Goal: Information Seeking & Learning: Learn about a topic

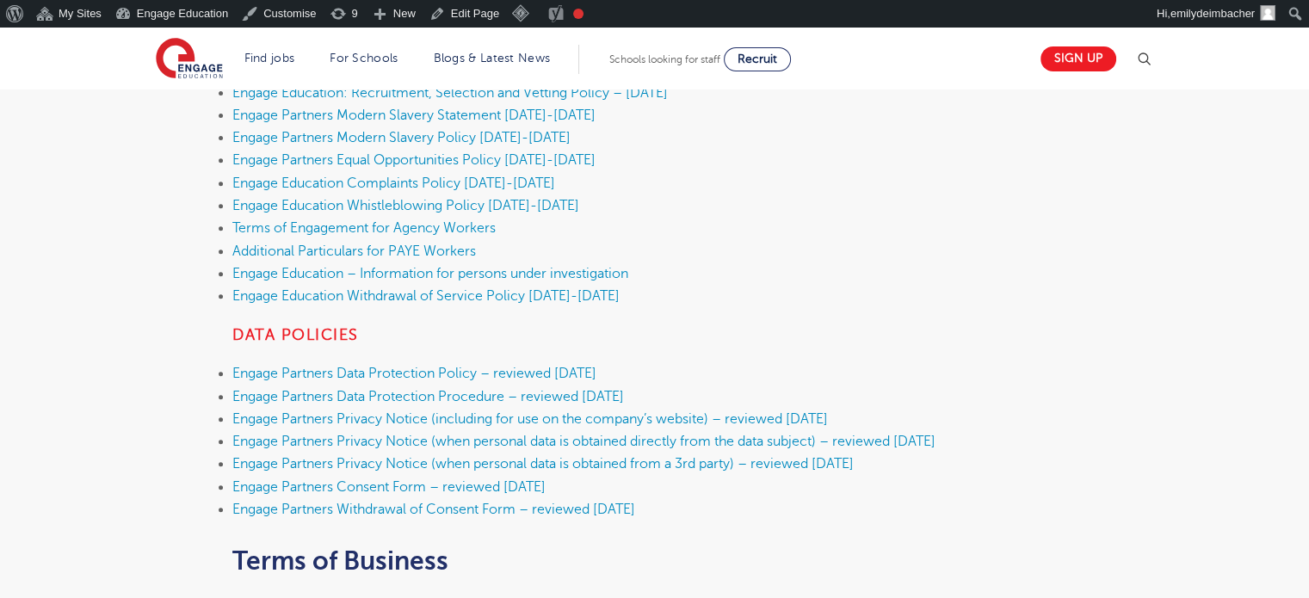
scroll to position [832, 0]
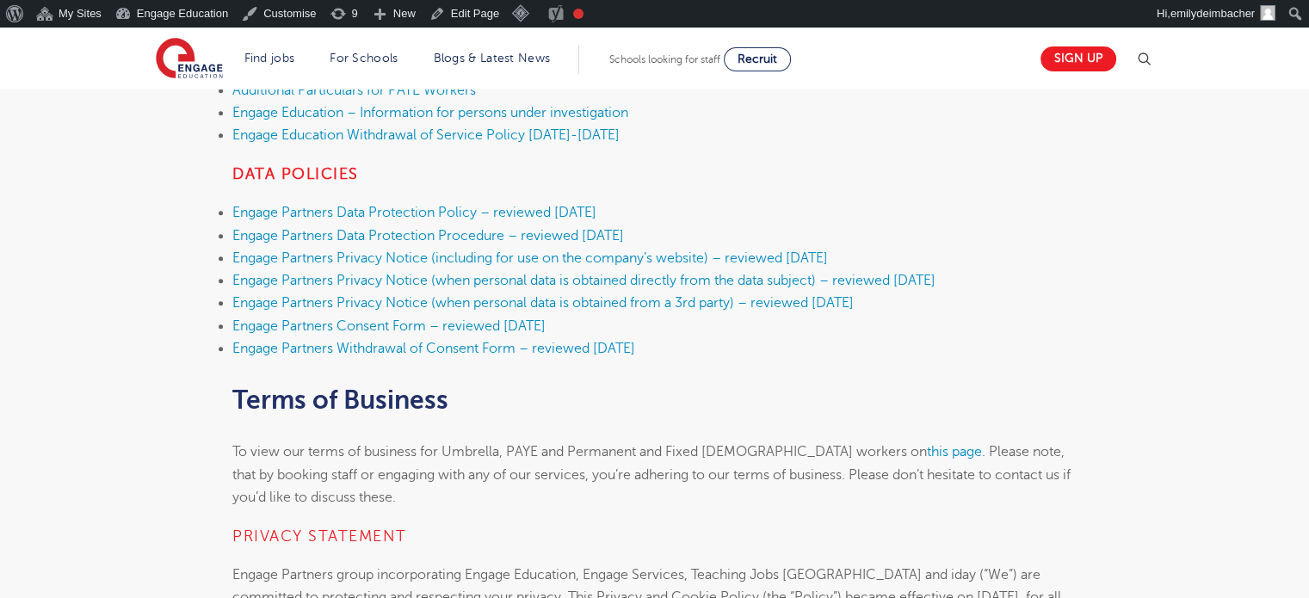
drag, startPoint x: 206, startPoint y: 204, endPoint x: 743, endPoint y: 206, distance: 536.8
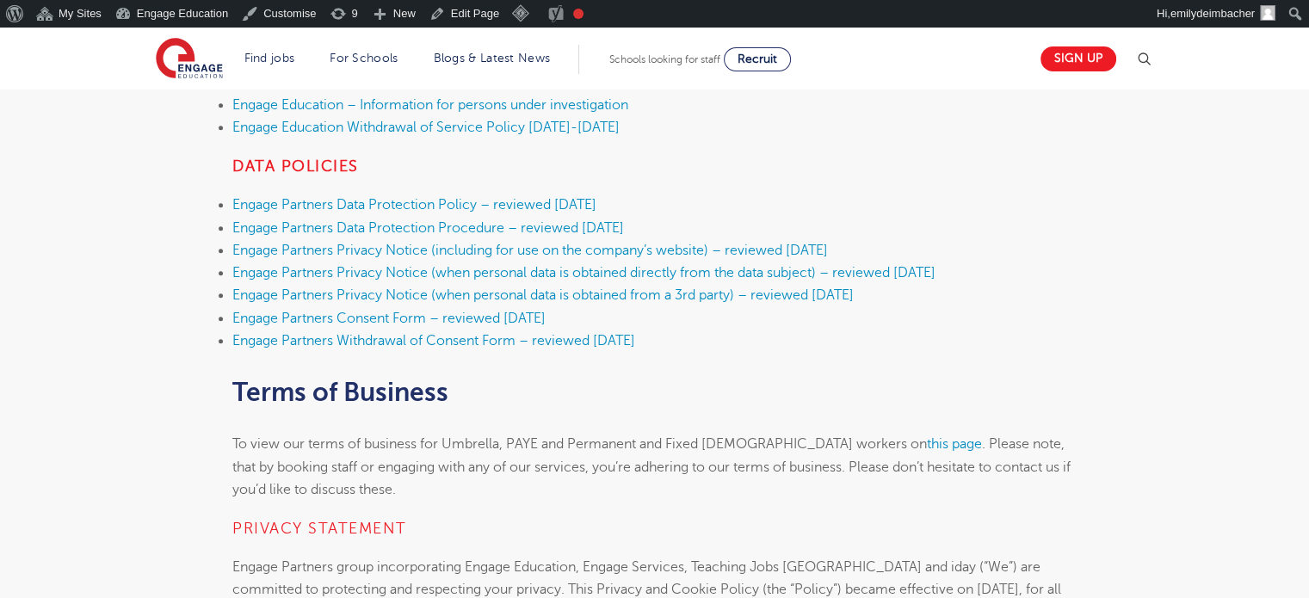
scroll to position [839, 0]
click at [451, 202] on link "Engage Partners Data Protection Policy – reviewed September 2025" at bounding box center [414, 205] width 364 height 15
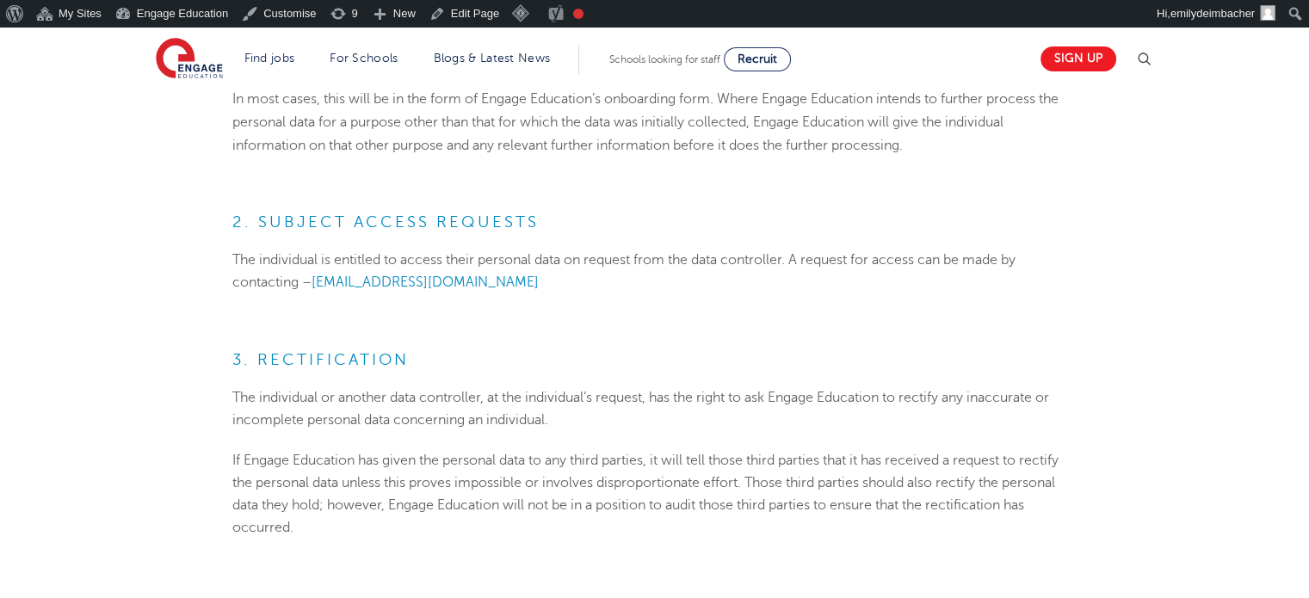
scroll to position [3164, 0]
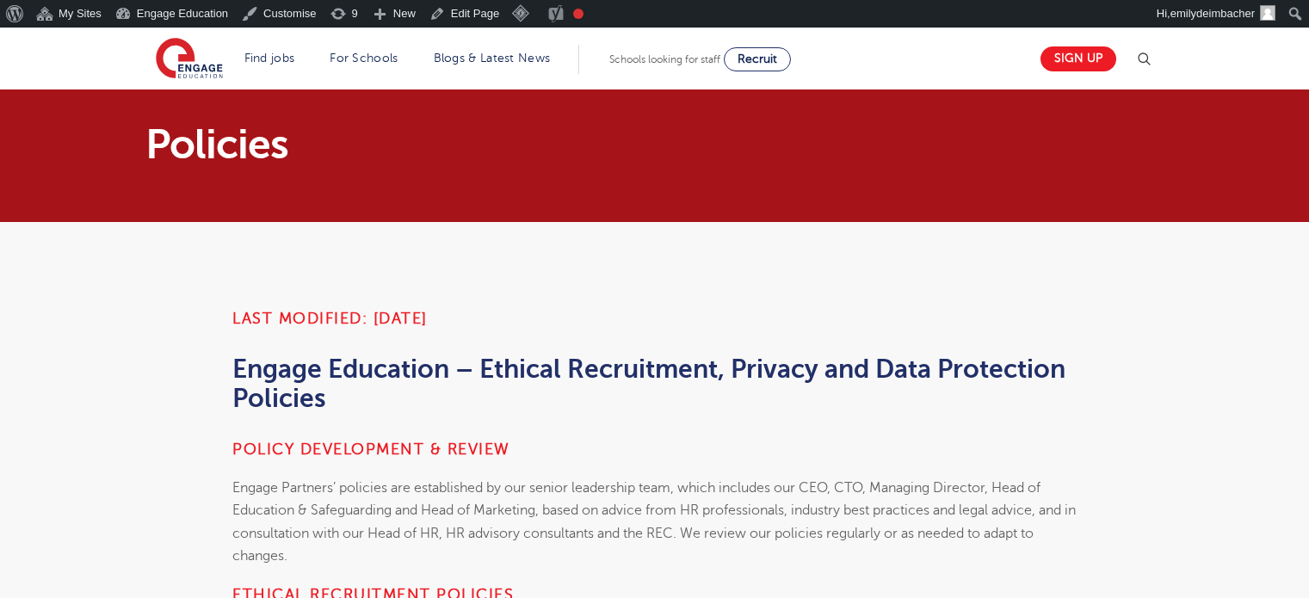
scroll to position [839, 0]
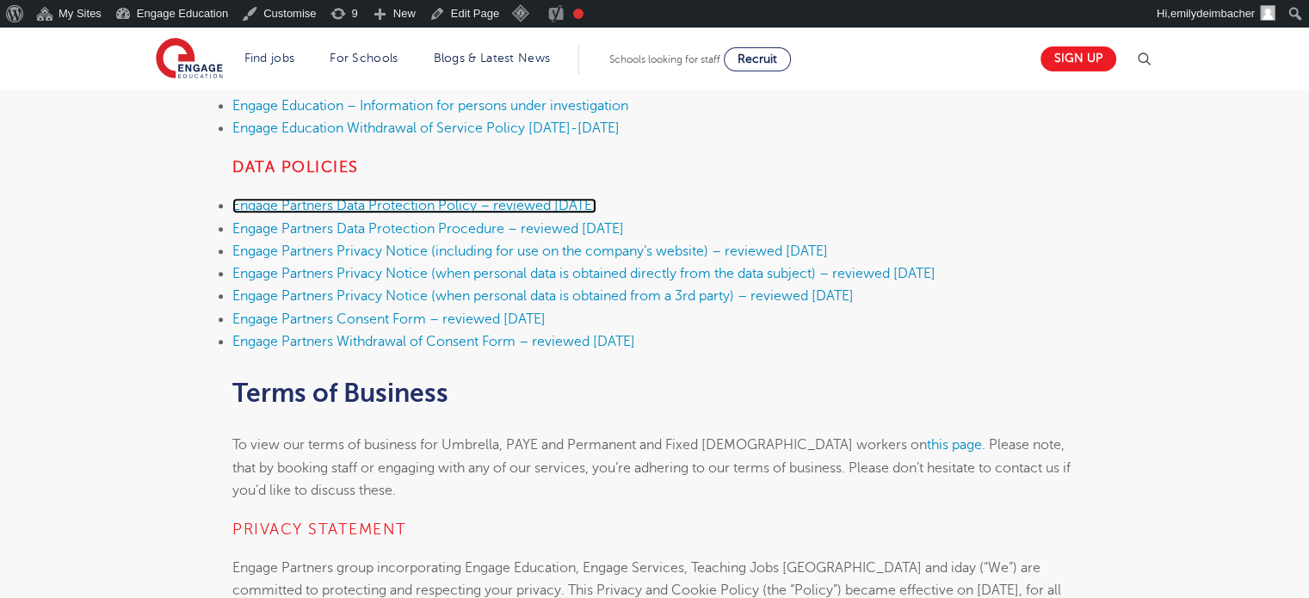
click at [491, 204] on link "Engage Partners Data Protection Policy – reviewed September 2025" at bounding box center [414, 205] width 364 height 15
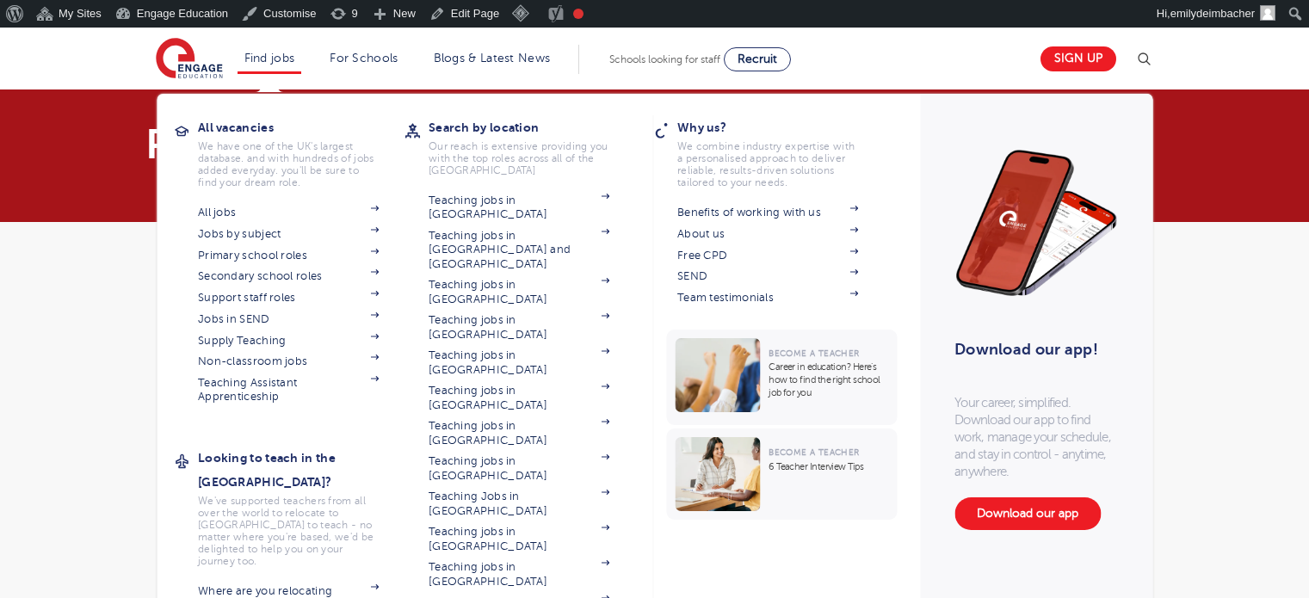
scroll to position [839, 0]
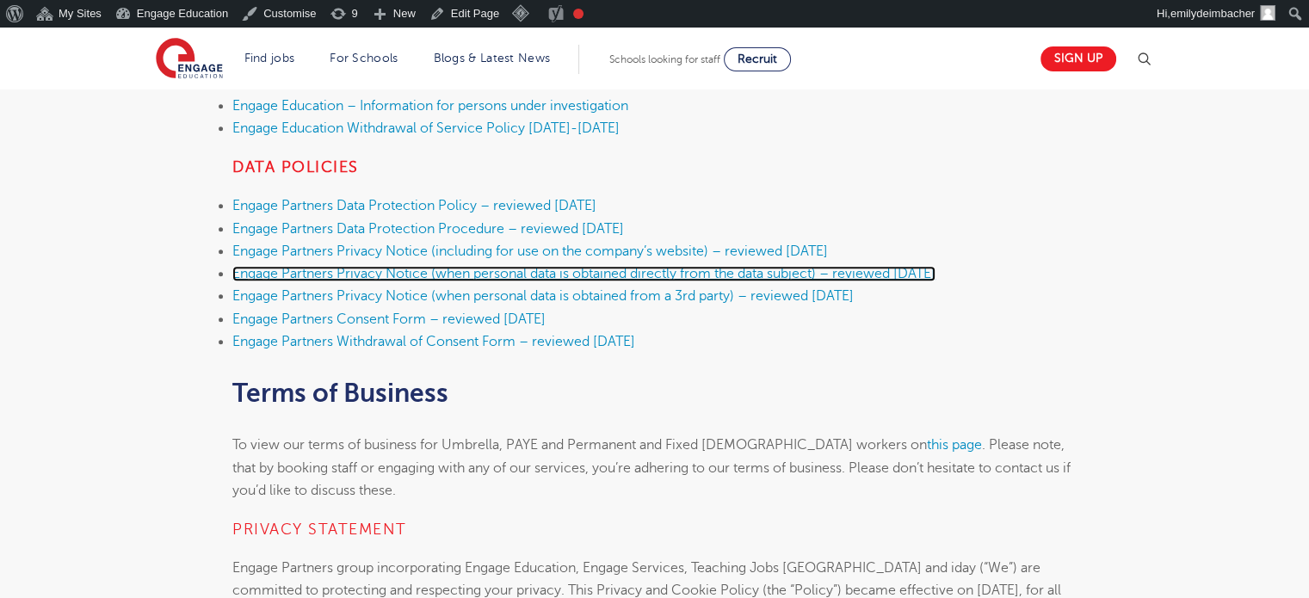
click at [558, 280] on link "Engage Partners Privacy Notice (when personal data is obtained directly from th…" at bounding box center [583, 273] width 703 height 15
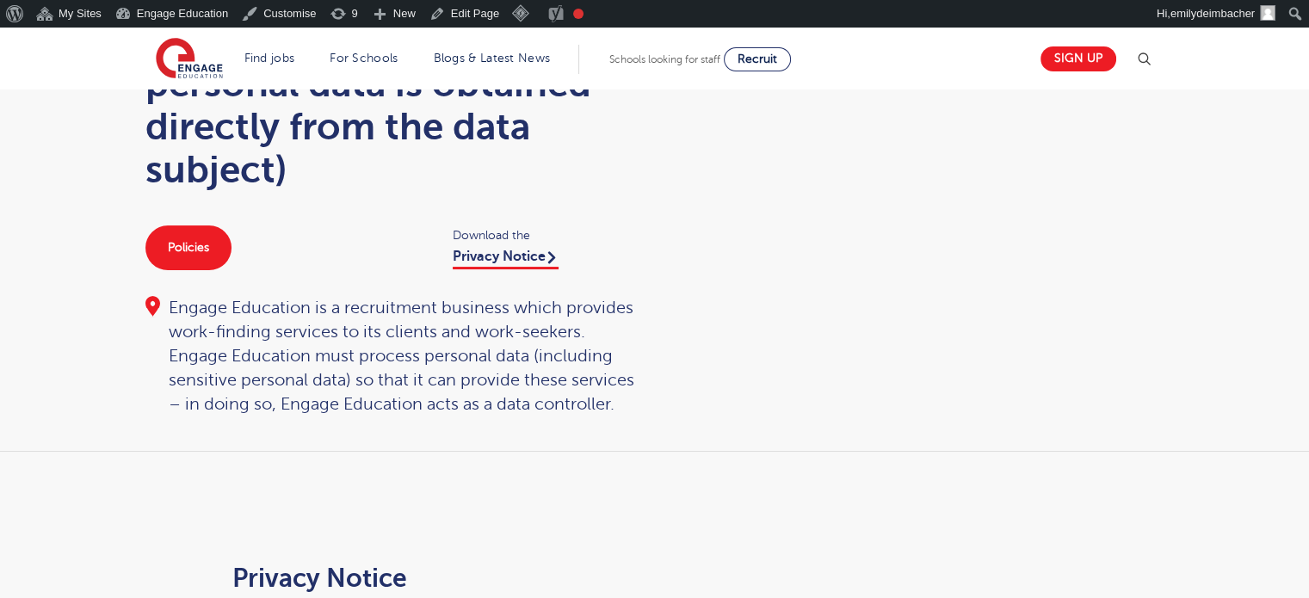
scroll to position [189, 0]
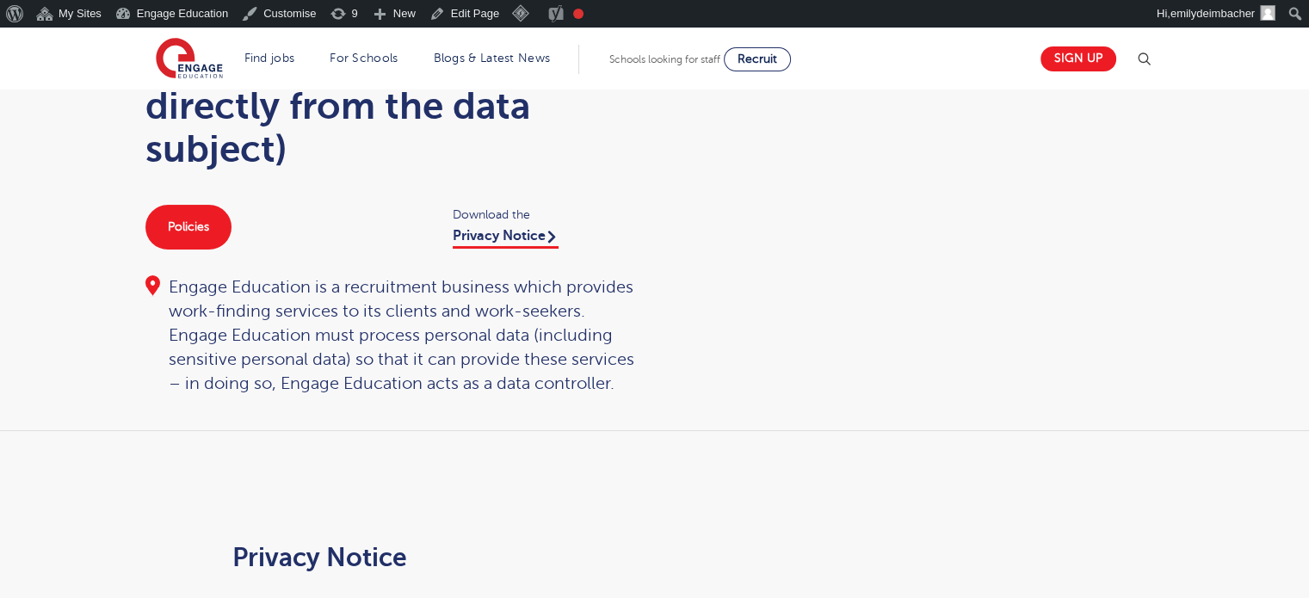
click at [507, 247] on div "Policies Download the Privacy Notice" at bounding box center [391, 227] width 527 height 45
click at [507, 233] on link "Privacy Notice" at bounding box center [506, 238] width 106 height 21
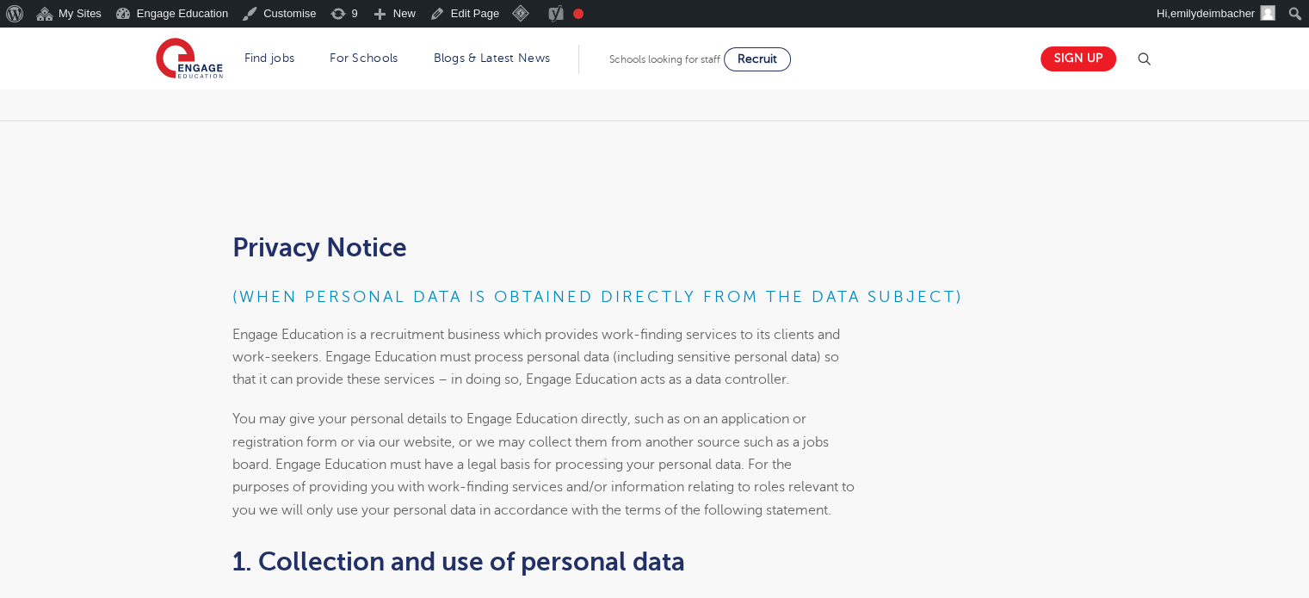
scroll to position [499, 0]
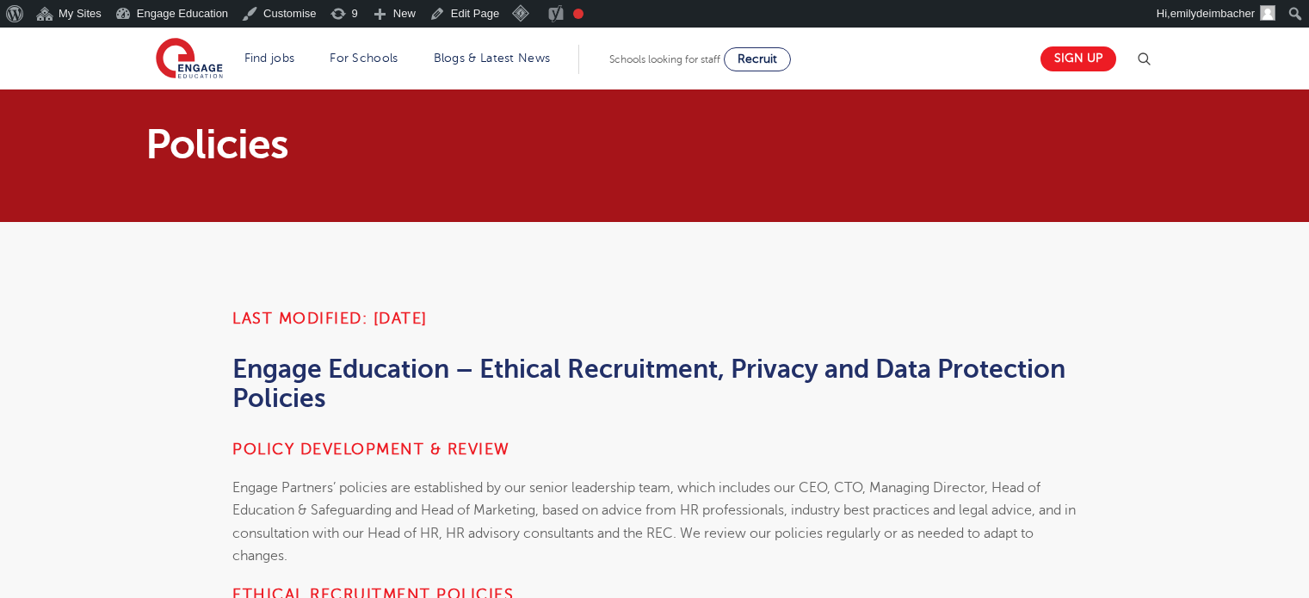
scroll to position [839, 0]
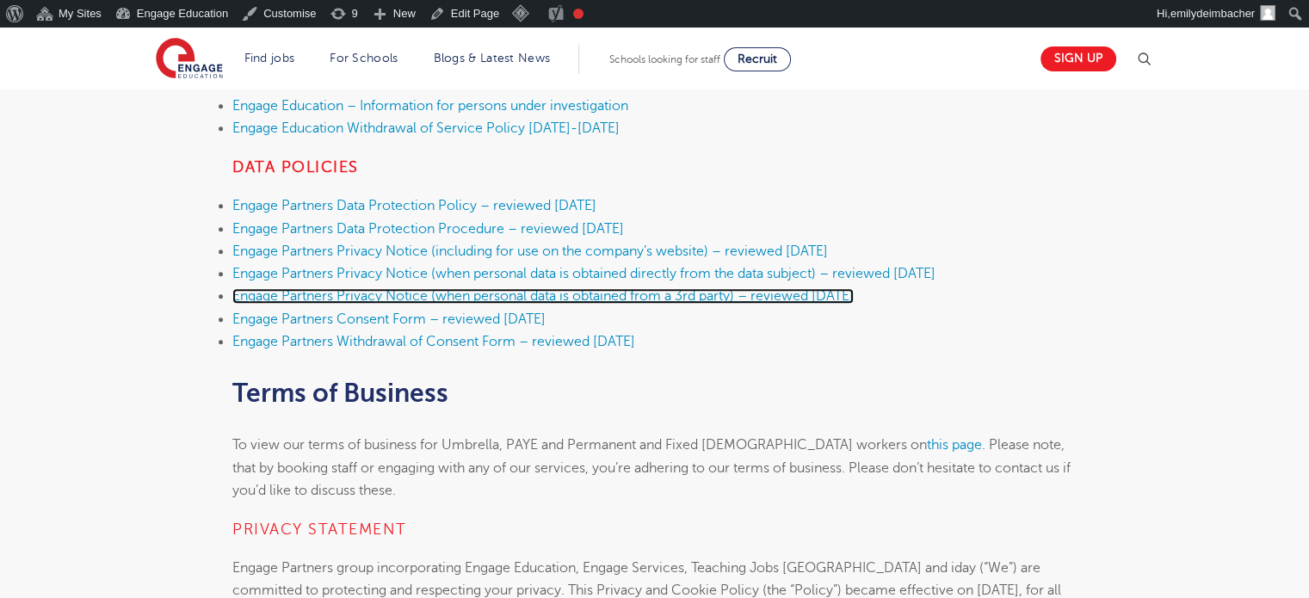
click at [349, 294] on link "Engage Partners Privacy Notice (when personal data is obtained from a 3rd party…" at bounding box center [542, 295] width 621 height 15
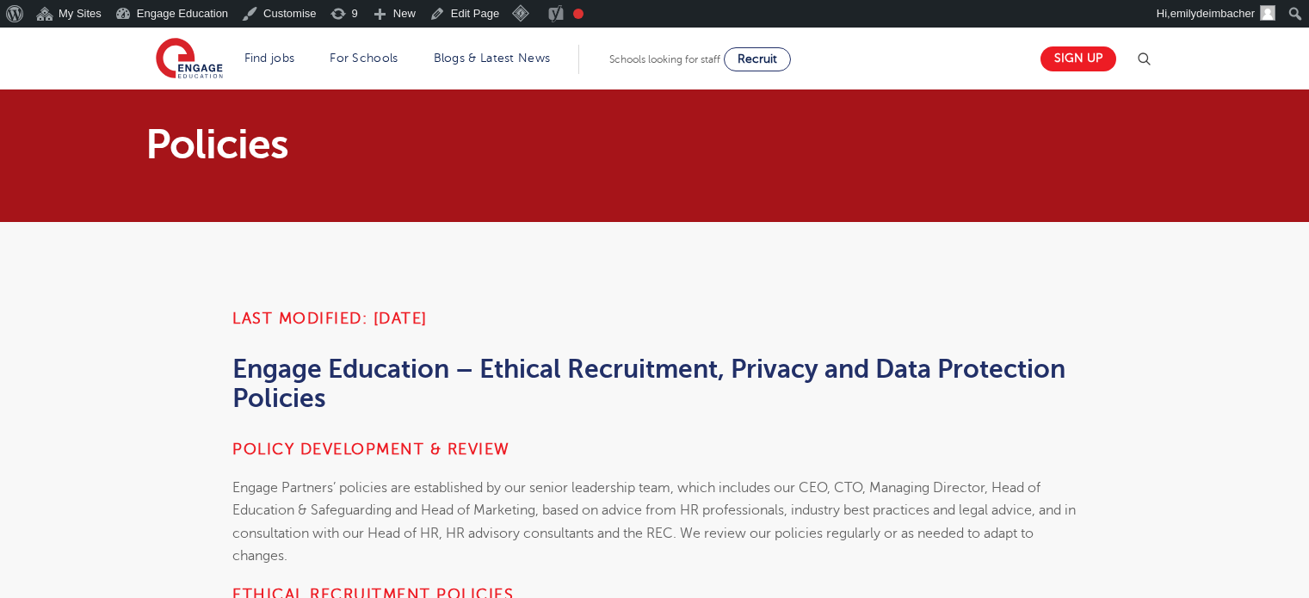
scroll to position [839, 0]
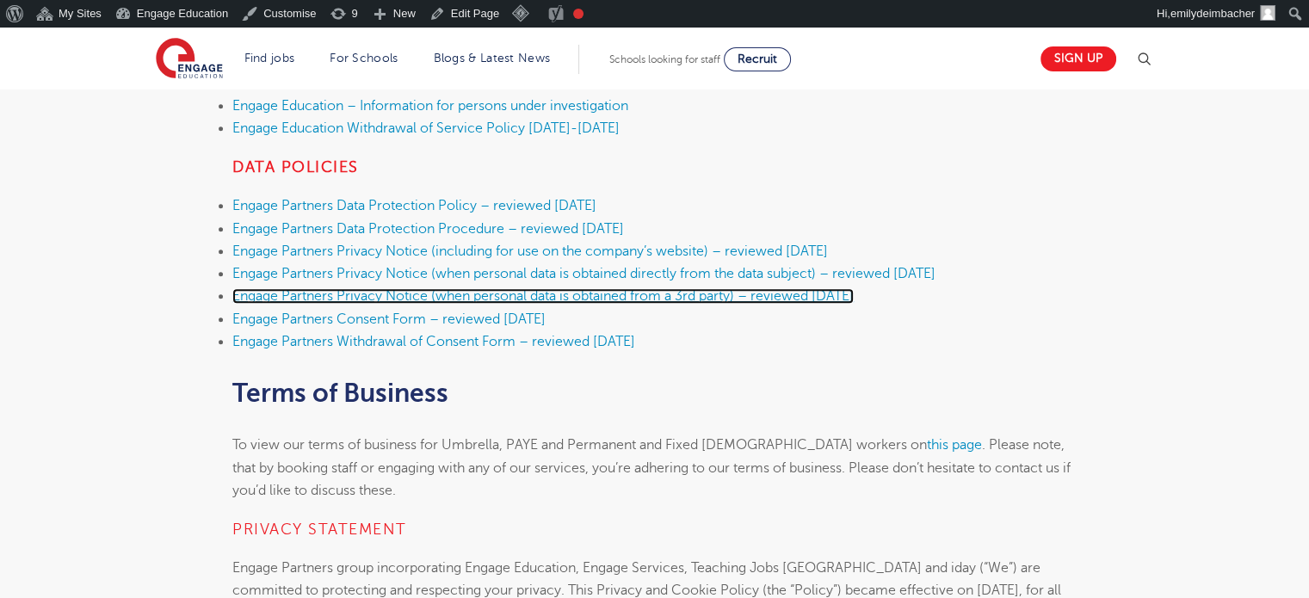
click at [390, 292] on link "Engage Partners Privacy Notice (when personal data is obtained from a 3rd party…" at bounding box center [542, 295] width 621 height 15
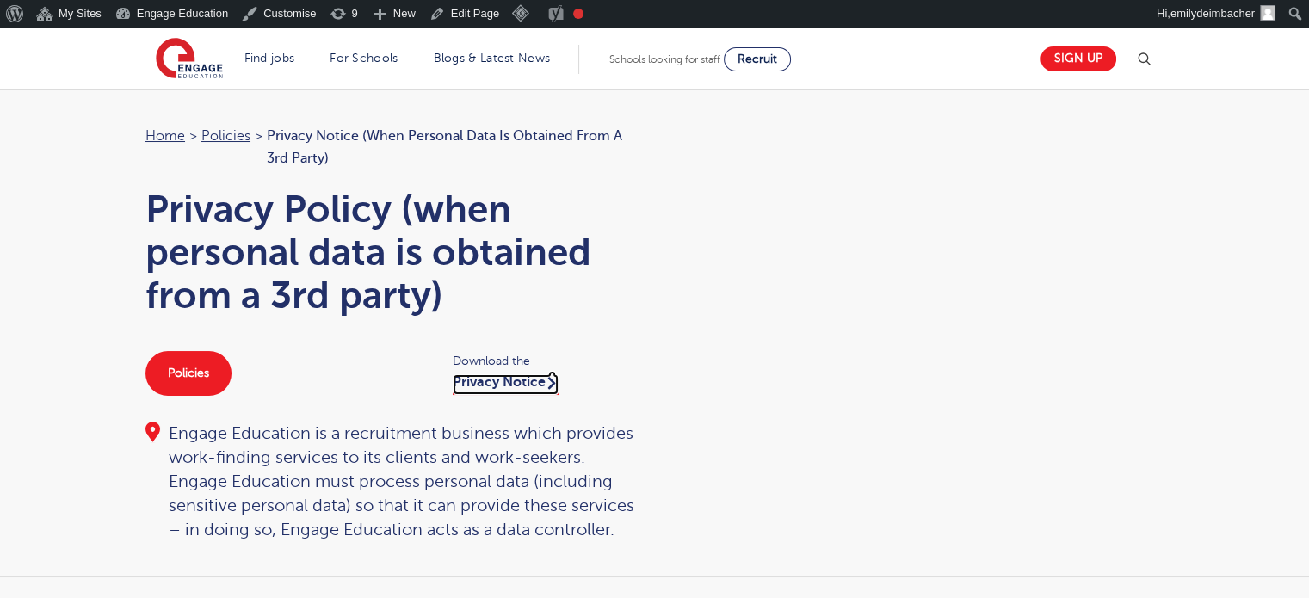
click at [485, 383] on link "Privacy Notice" at bounding box center [506, 384] width 106 height 21
click at [217, 130] on link "Policies" at bounding box center [225, 135] width 49 height 15
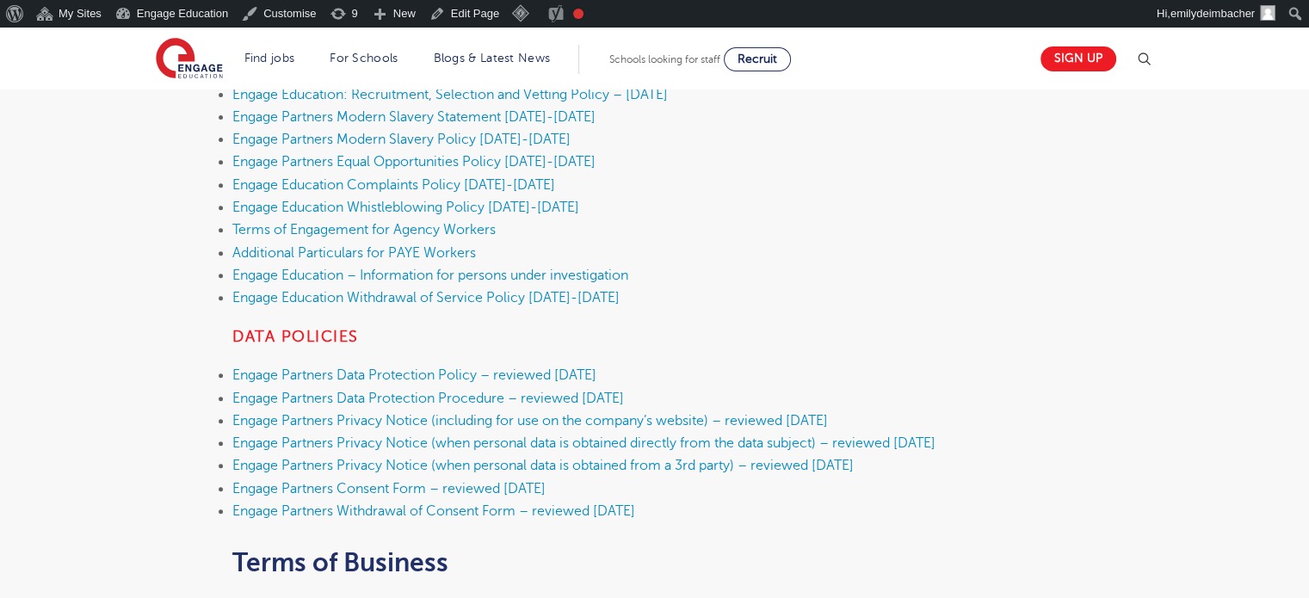
scroll to position [670, 0]
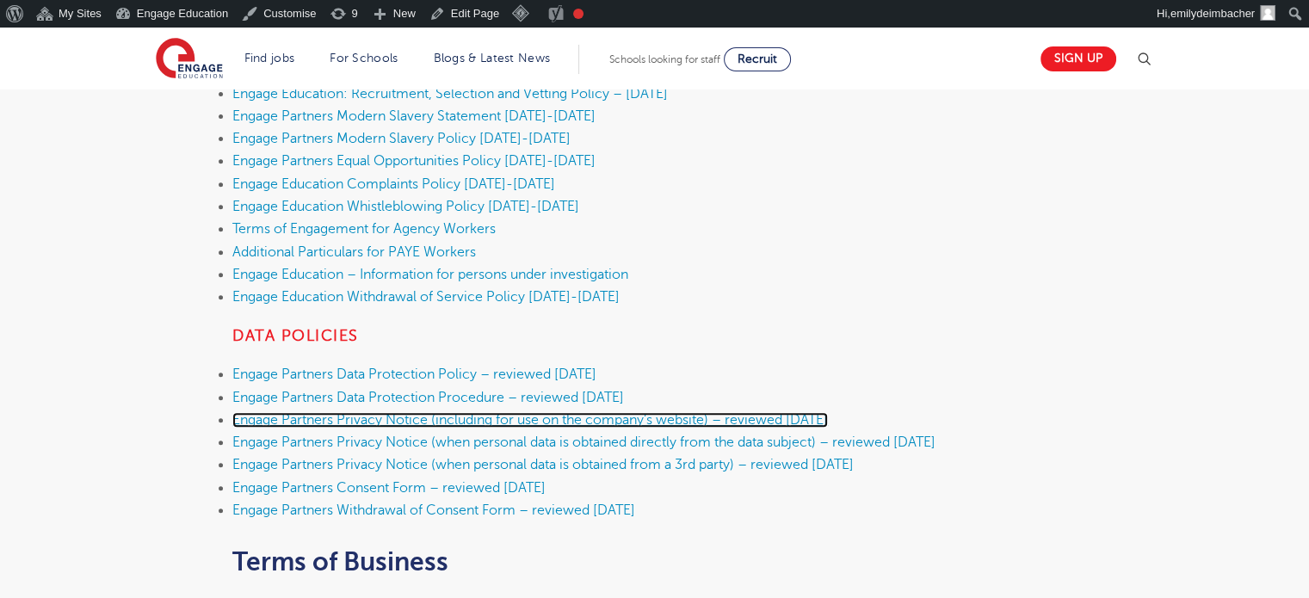
click at [425, 413] on link "Engage Partners Privacy Notice (including for use on the company’s website) – r…" at bounding box center [529, 419] width 595 height 15
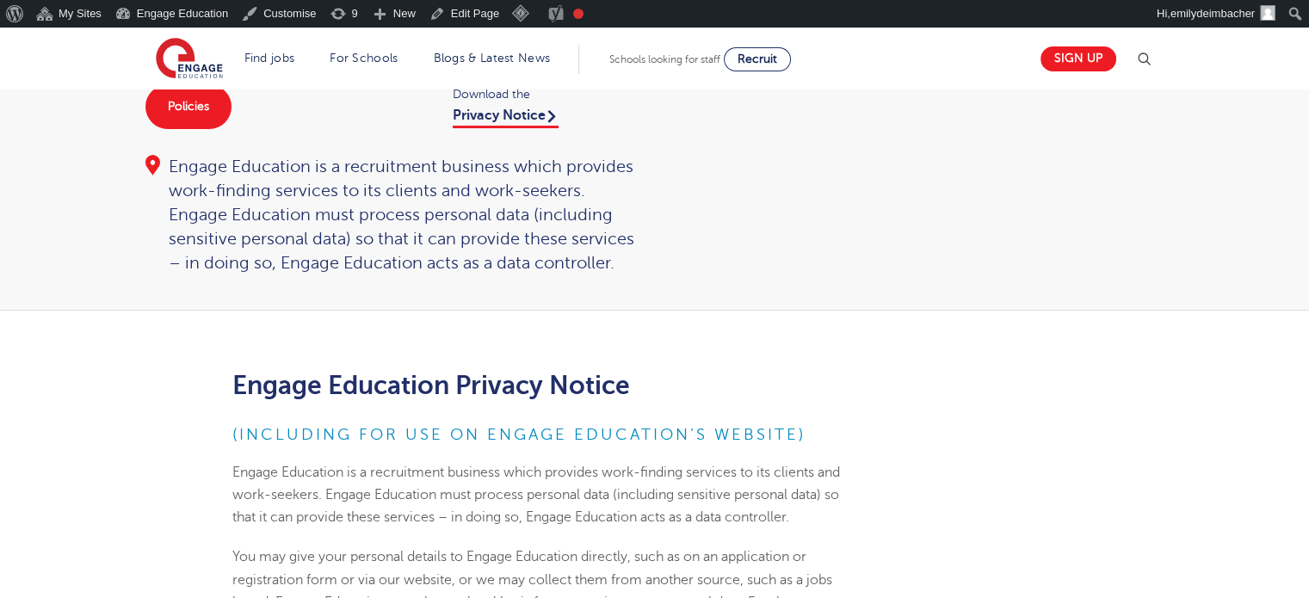
scroll to position [201, 0]
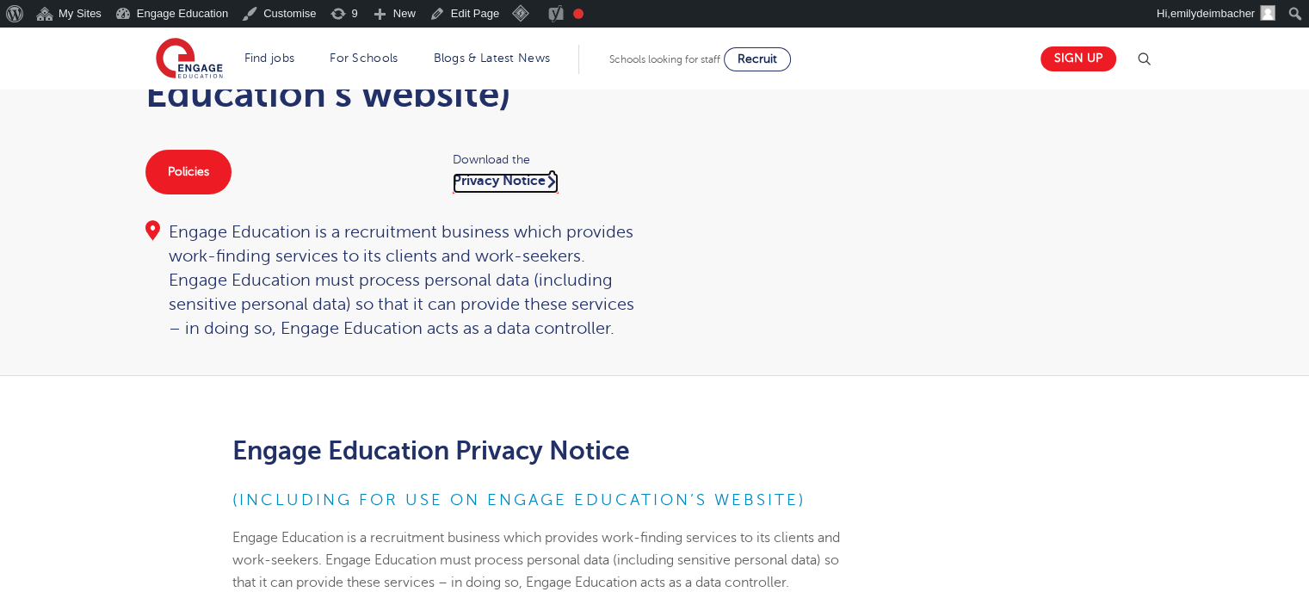
click at [496, 188] on link "Privacy Notice" at bounding box center [506, 183] width 106 height 21
